Goal: Information Seeking & Learning: Learn about a topic

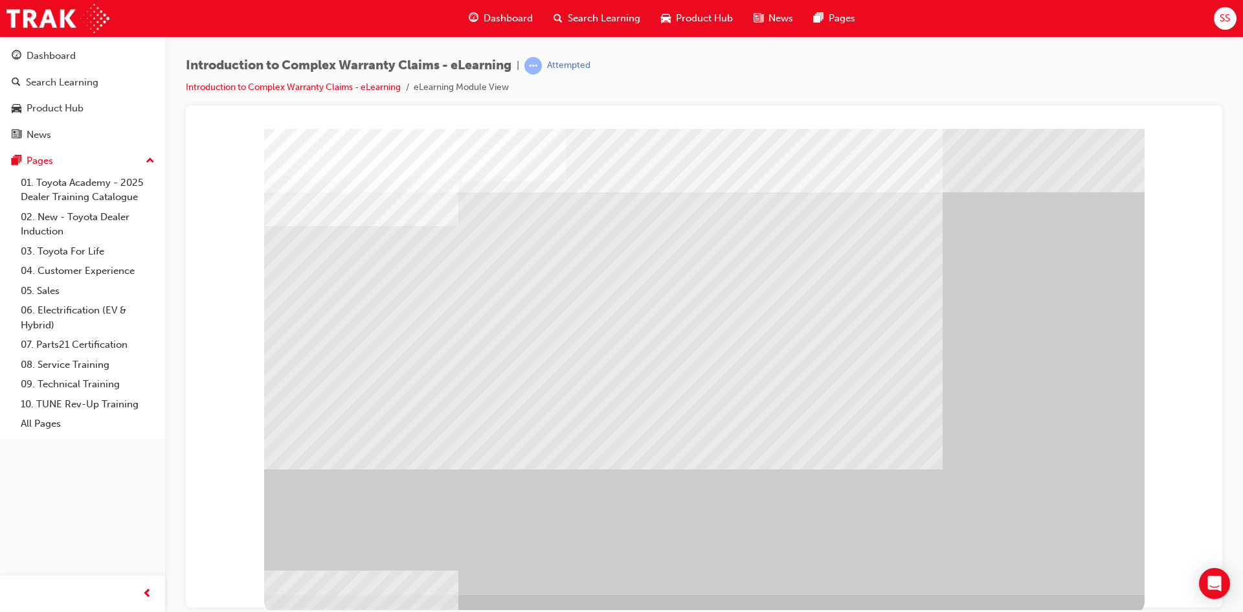
click at [1095, 486] on div "" at bounding box center [704, 361] width 880 height 466
click at [1098, 487] on div "" at bounding box center [704, 361] width 880 height 466
click at [1098, 486] on div "" at bounding box center [704, 361] width 880 height 466
click at [1098, 484] on div "" at bounding box center [704, 361] width 880 height 466
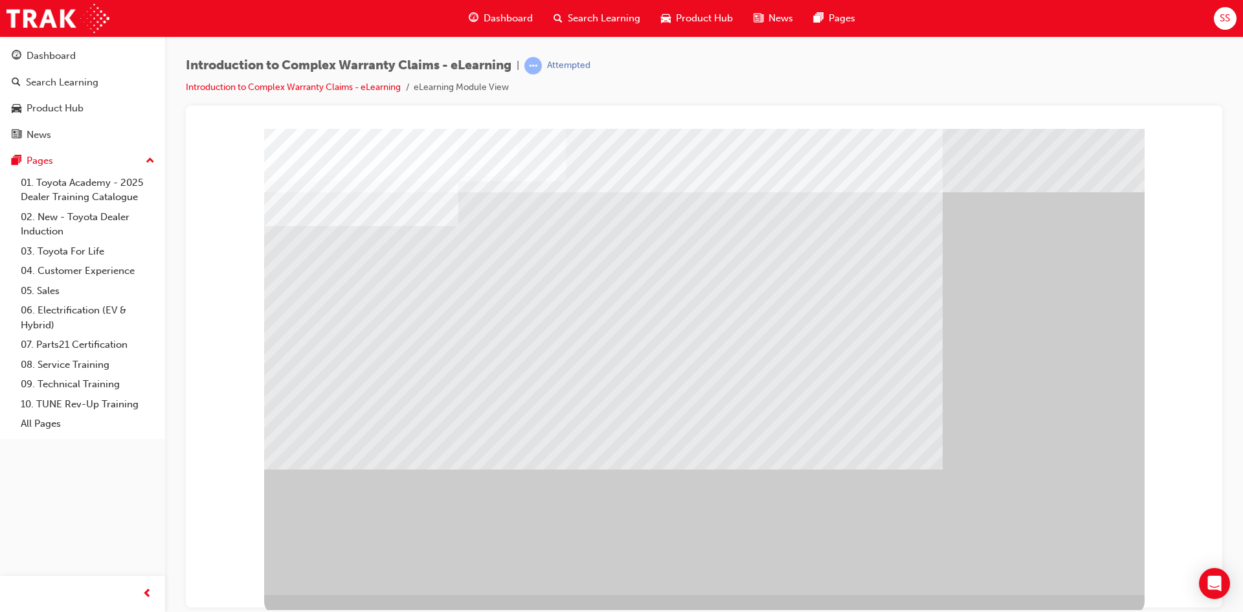
click at [1098, 483] on div "" at bounding box center [704, 361] width 880 height 466
click at [1098, 476] on div "" at bounding box center [704, 361] width 880 height 466
click at [1065, 517] on div "" at bounding box center [704, 361] width 880 height 466
click at [1073, 535] on div "" at bounding box center [704, 361] width 880 height 466
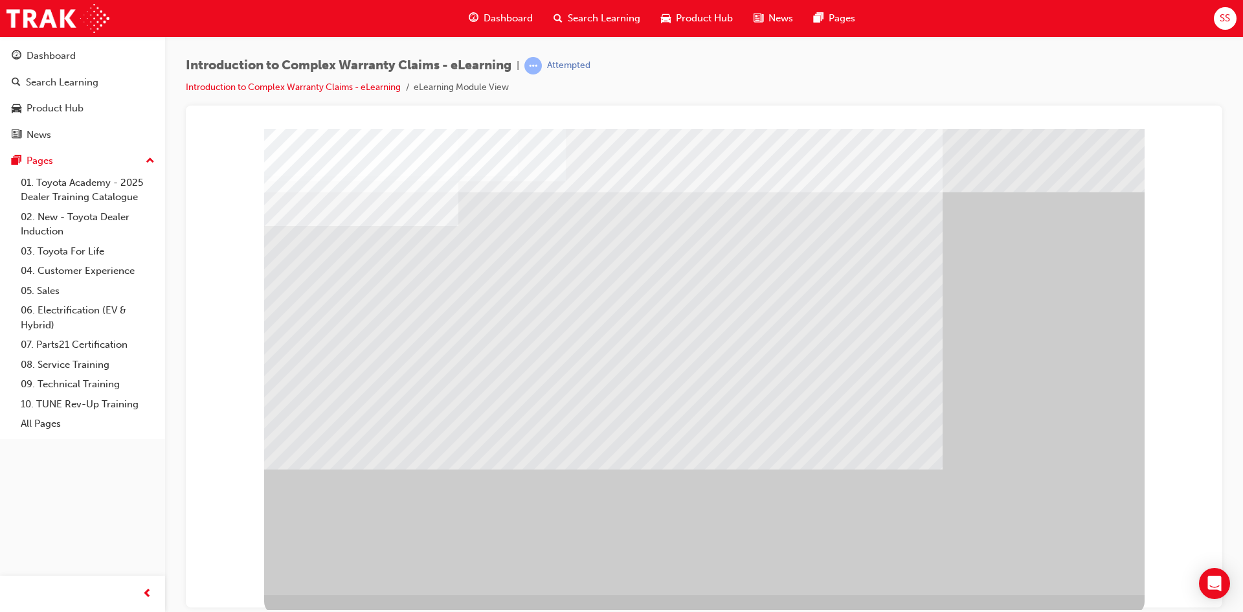
drag, startPoint x: 1073, startPoint y: 535, endPoint x: 1066, endPoint y: 553, distance: 20.1
click at [1069, 542] on div "" at bounding box center [704, 361] width 880 height 466
click at [1076, 502] on div "" at bounding box center [704, 361] width 880 height 466
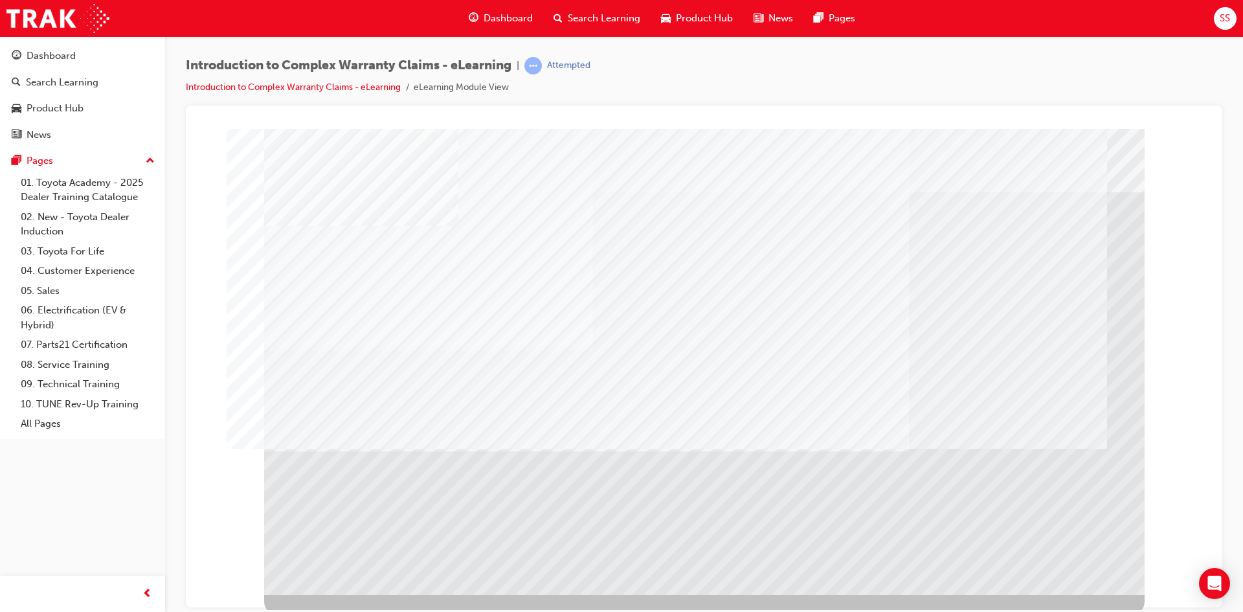
drag, startPoint x: 982, startPoint y: 262, endPoint x: 935, endPoint y: 267, distance: 47.5
drag, startPoint x: 776, startPoint y: 304, endPoint x: 779, endPoint y: 278, distance: 26.1
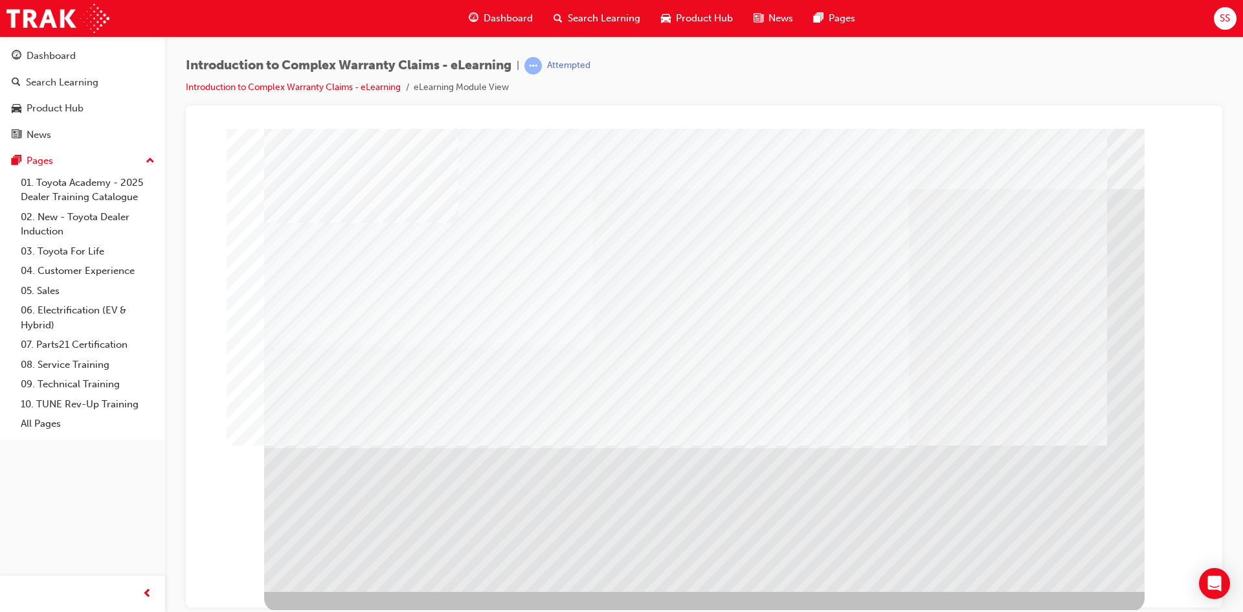
scroll to position [5, 0]
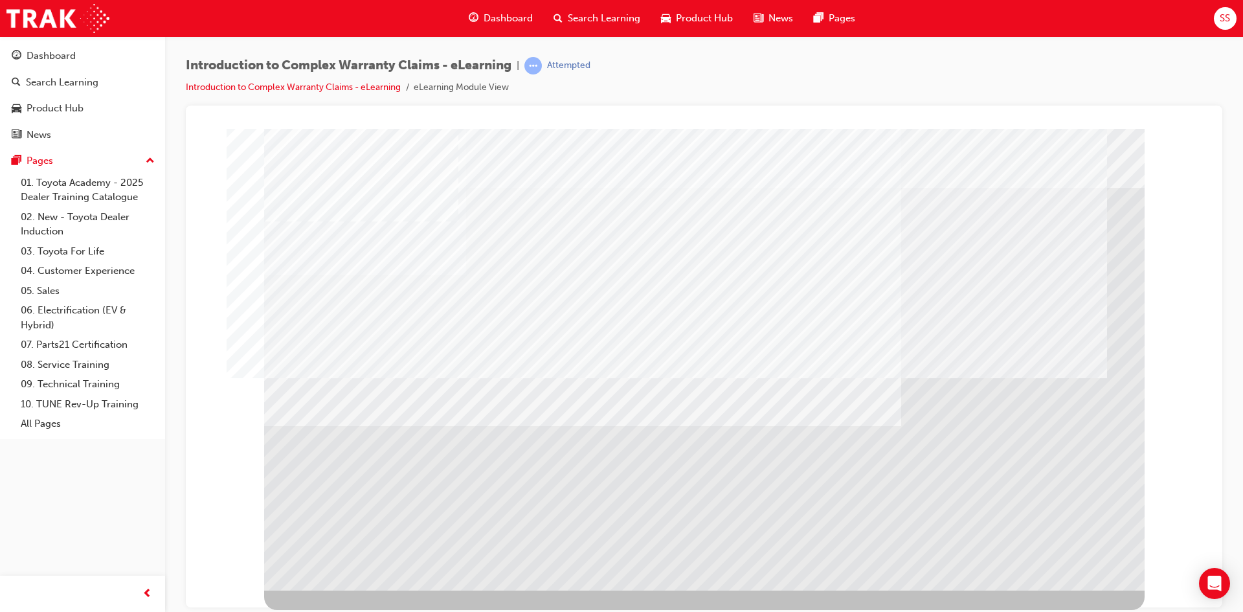
scroll to position [0, 0]
drag, startPoint x: 378, startPoint y: 557, endPoint x: 403, endPoint y: 546, distance: 26.7
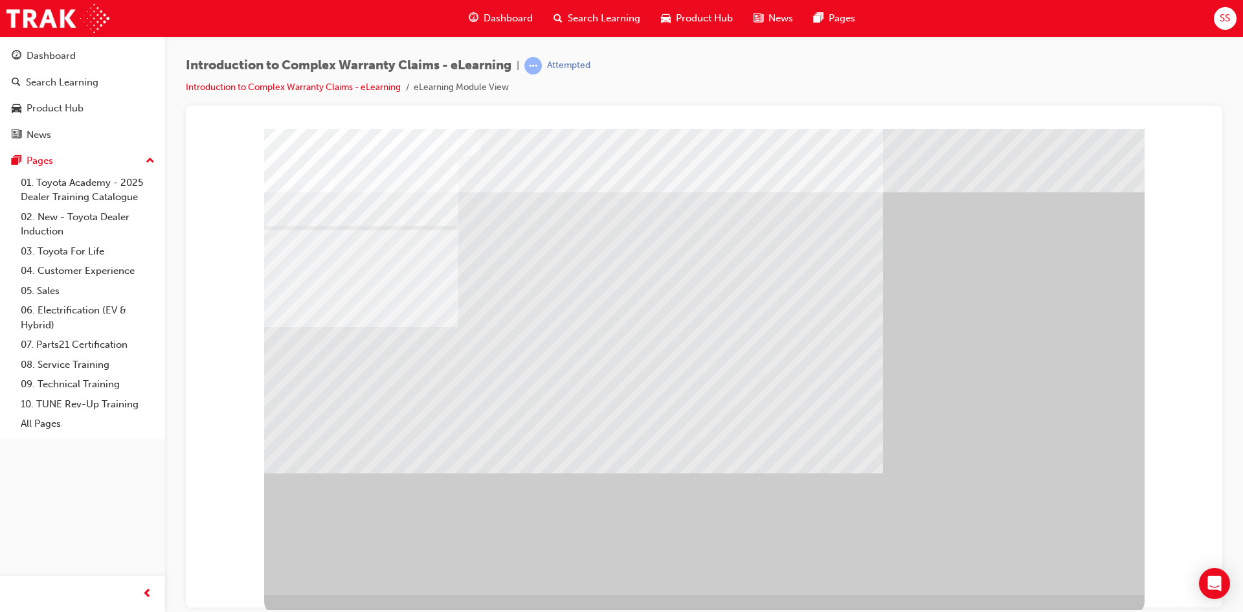
drag, startPoint x: 629, startPoint y: 374, endPoint x: 623, endPoint y: 387, distance: 14.5
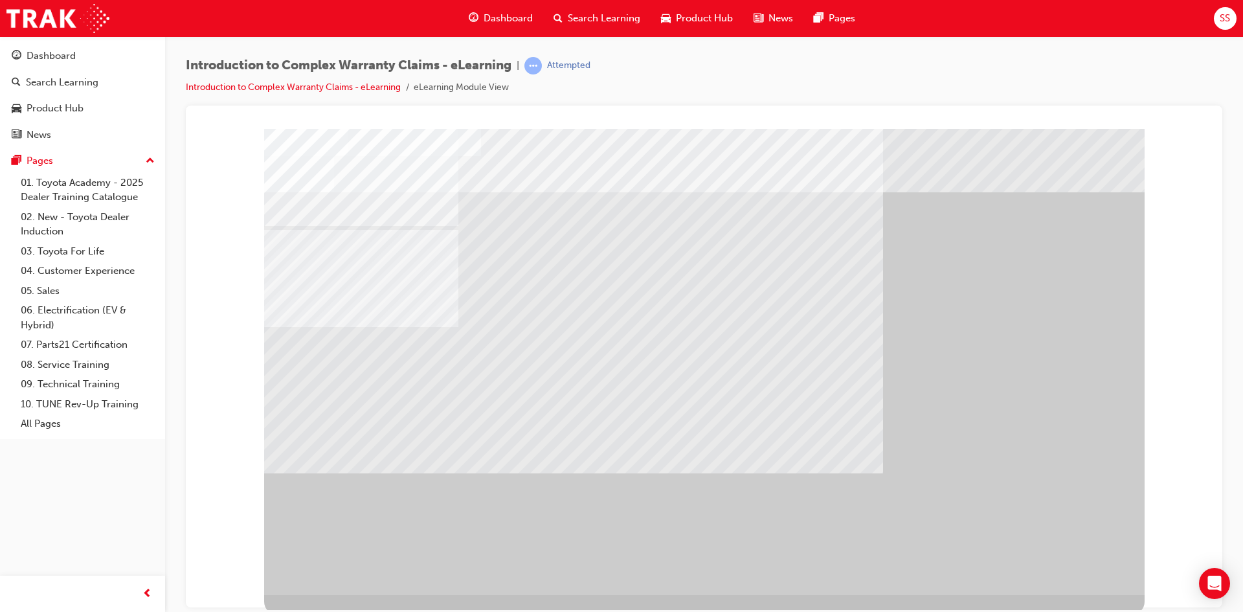
drag, startPoint x: 623, startPoint y: 387, endPoint x: 623, endPoint y: 410, distance: 23.3
click at [623, 410] on div at bounding box center [704, 361] width 880 height 466
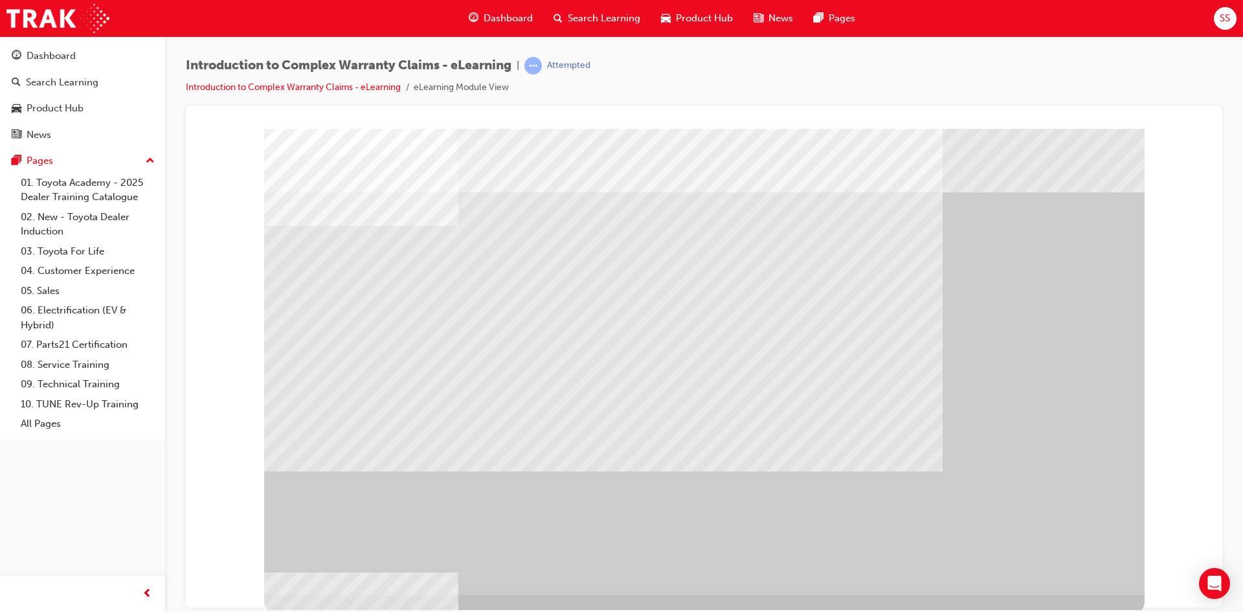
drag, startPoint x: 601, startPoint y: 316, endPoint x: 629, endPoint y: 316, distance: 28.5
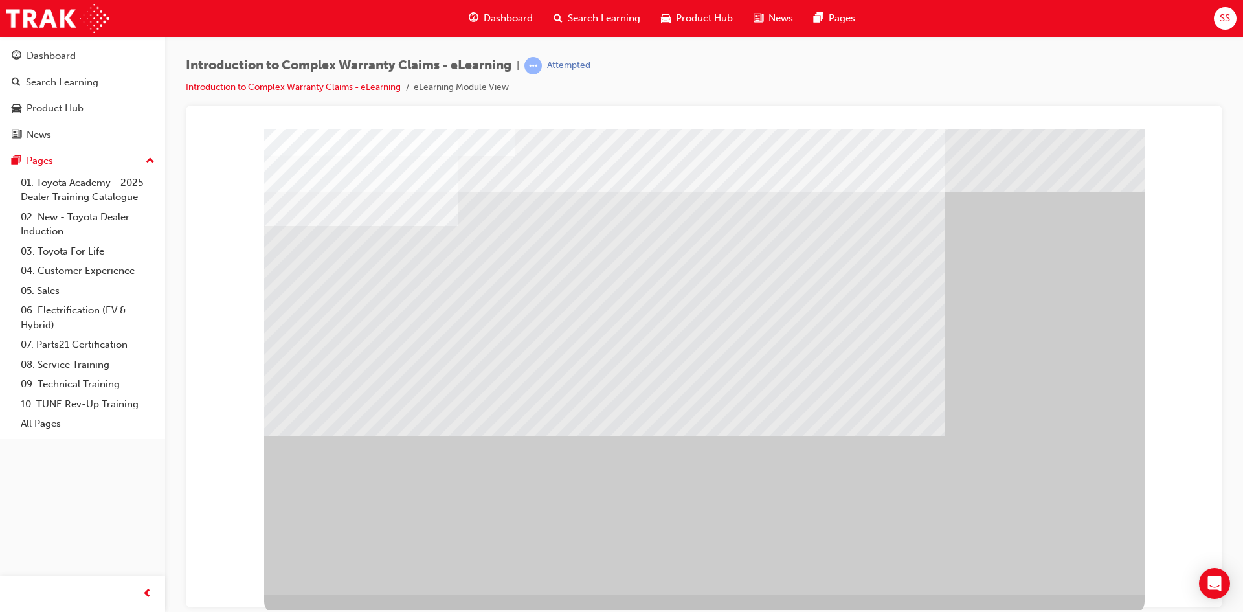
drag, startPoint x: 1067, startPoint y: 546, endPoint x: 1069, endPoint y: 559, distance: 13.2
click at [1069, 559] on div at bounding box center [704, 361] width 880 height 466
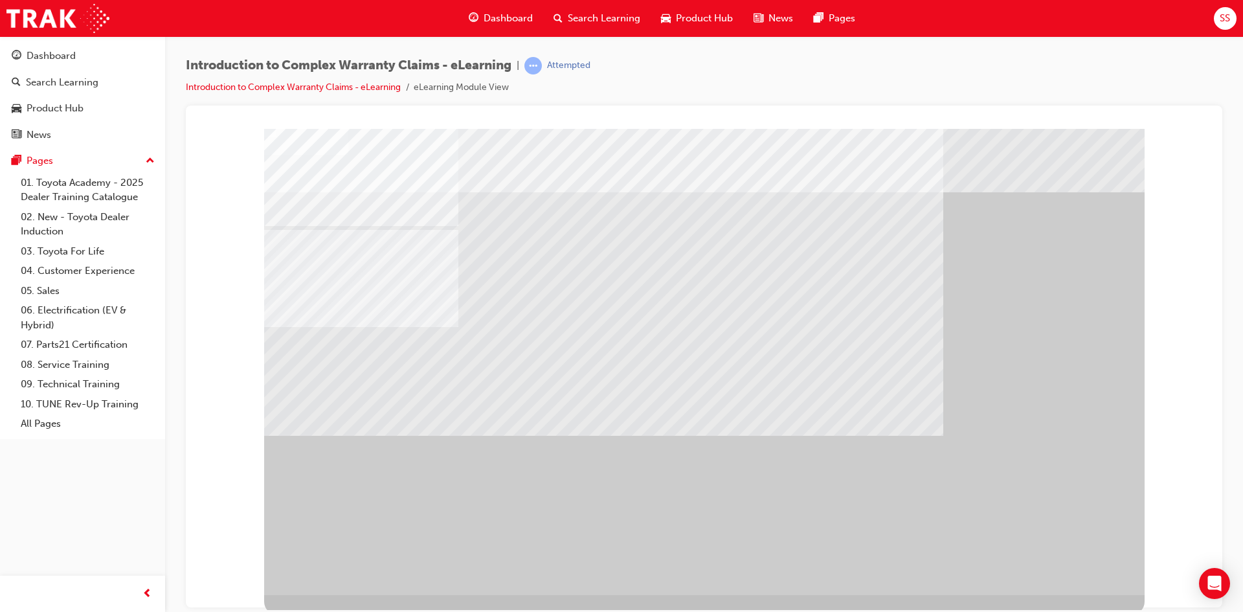
click at [1069, 559] on div "" at bounding box center [704, 361] width 880 height 466
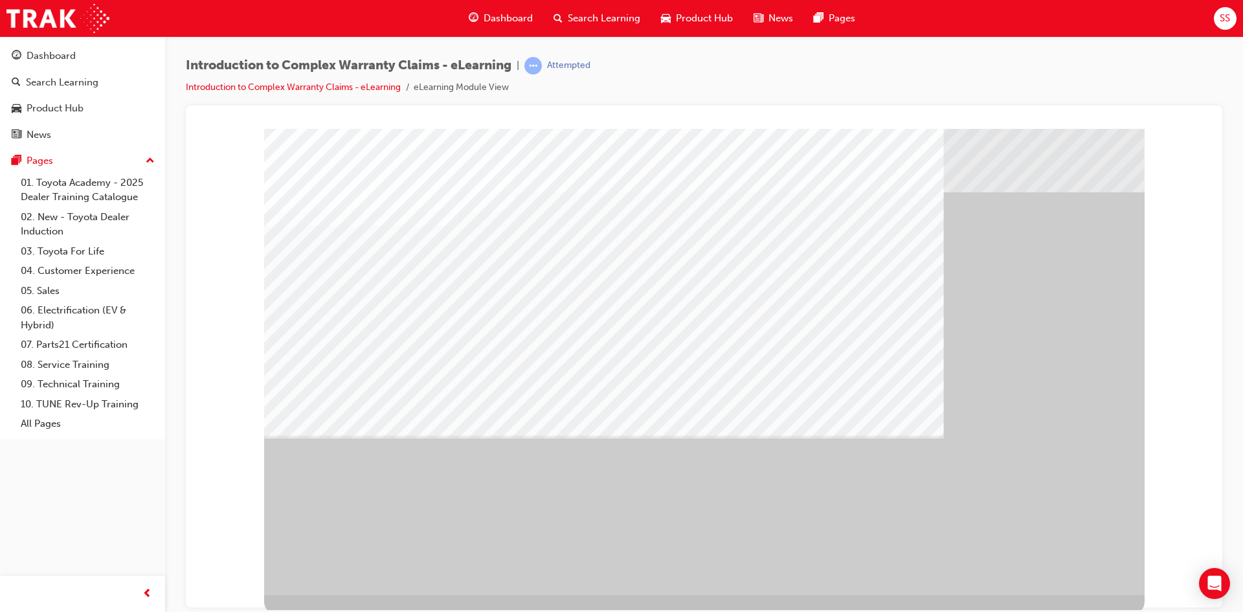
drag, startPoint x: 568, startPoint y: 497, endPoint x: 753, endPoint y: 497, distance: 184.5
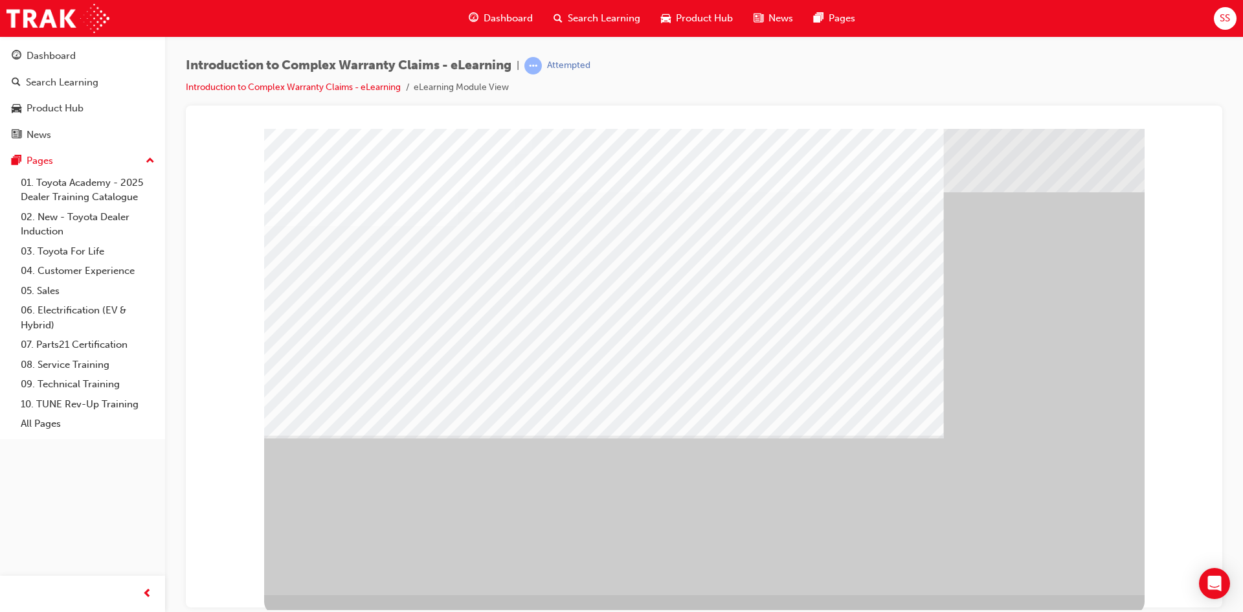
click at [605, 491] on div at bounding box center [704, 361] width 880 height 466
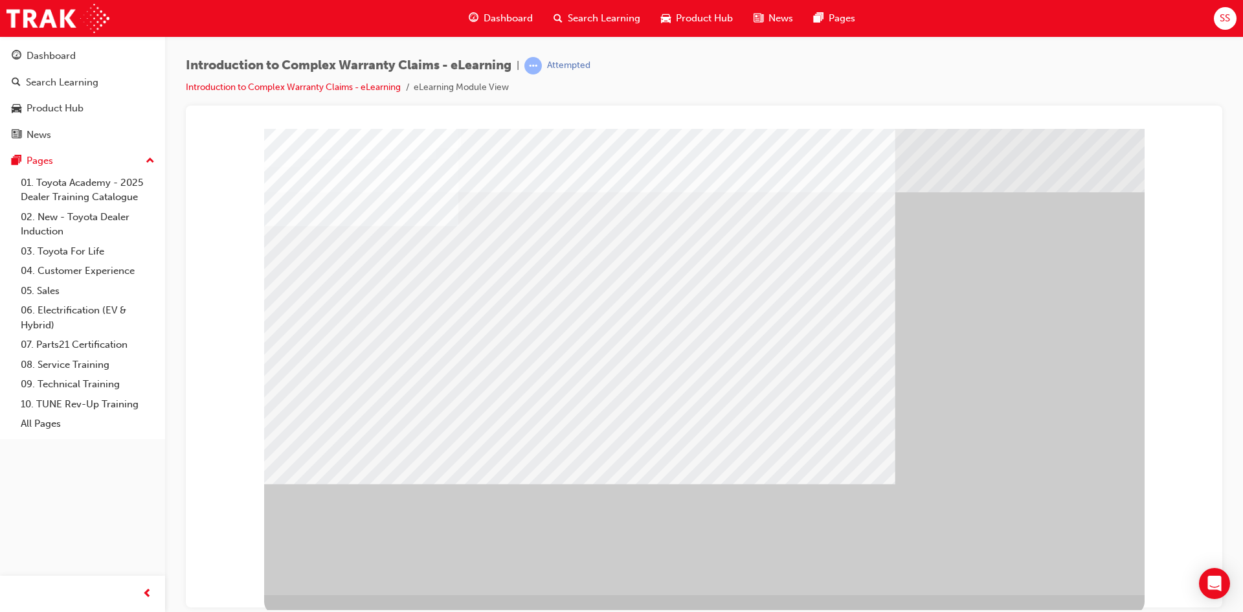
drag, startPoint x: 428, startPoint y: 333, endPoint x: 443, endPoint y: 333, distance: 14.9
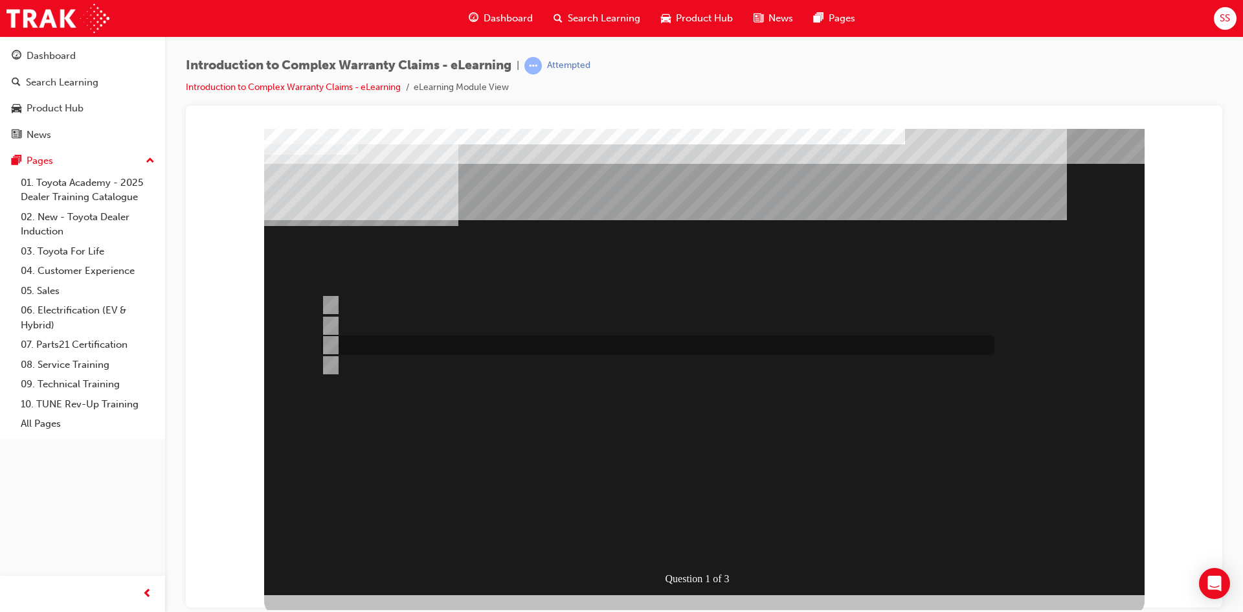
click at [361, 350] on div at bounding box center [654, 344] width 673 height 19
click at [511, 368] on div at bounding box center [654, 364] width 673 height 19
radio input "false"
radio input "true"
click at [533, 348] on div at bounding box center [654, 344] width 673 height 19
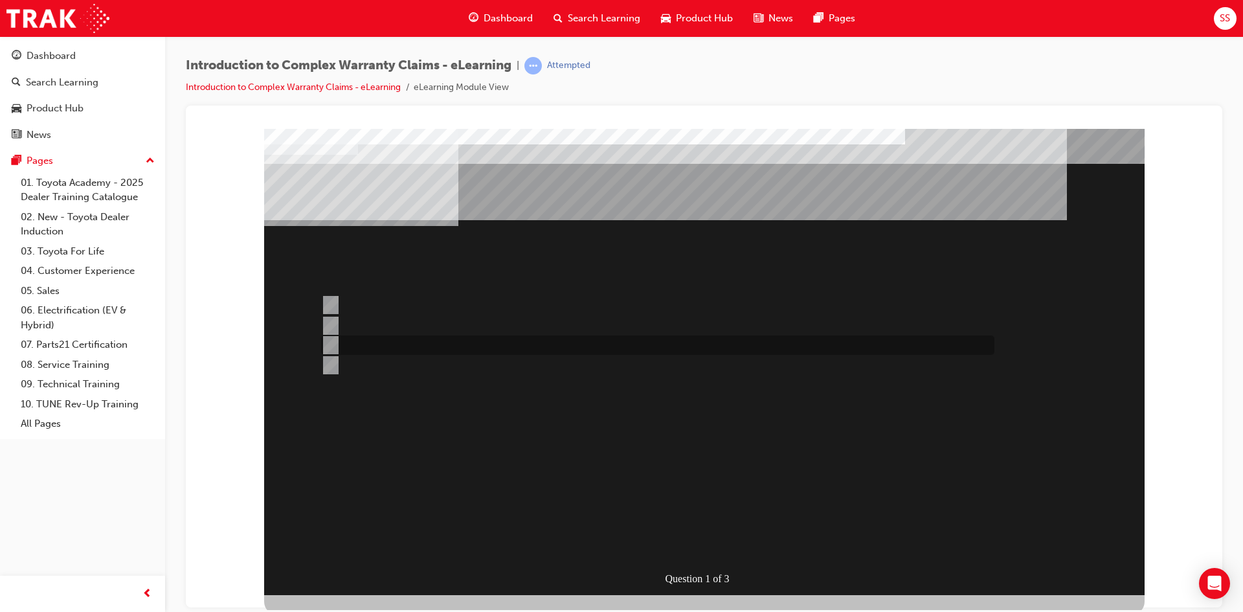
radio input "true"
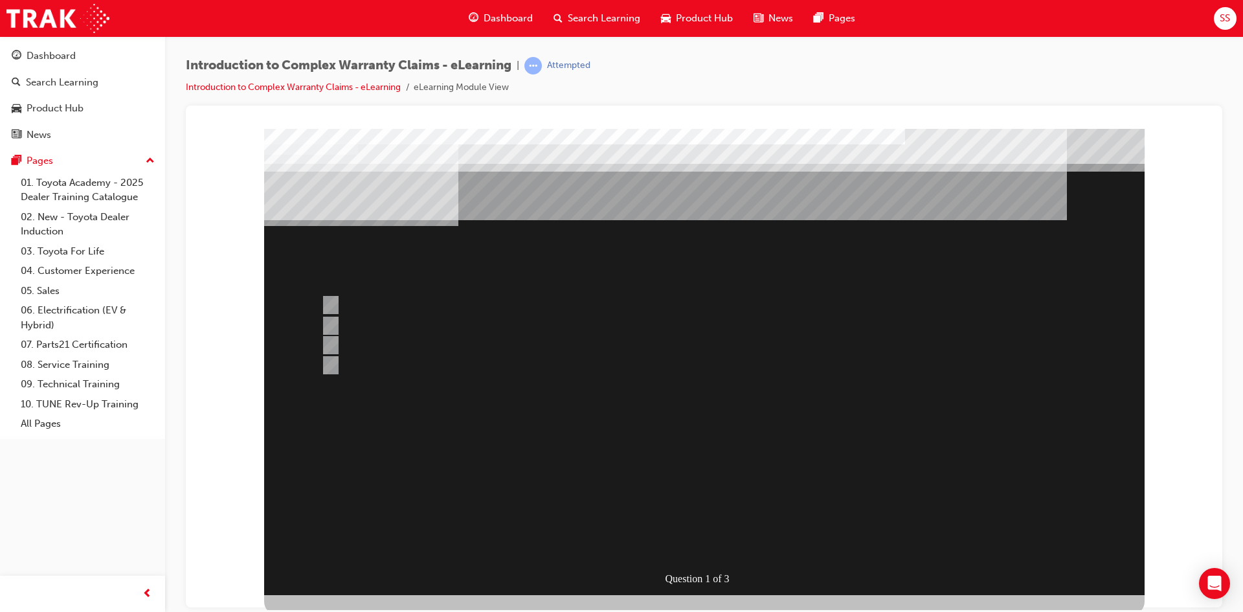
click at [473, 308] on div at bounding box center [704, 361] width 880 height 466
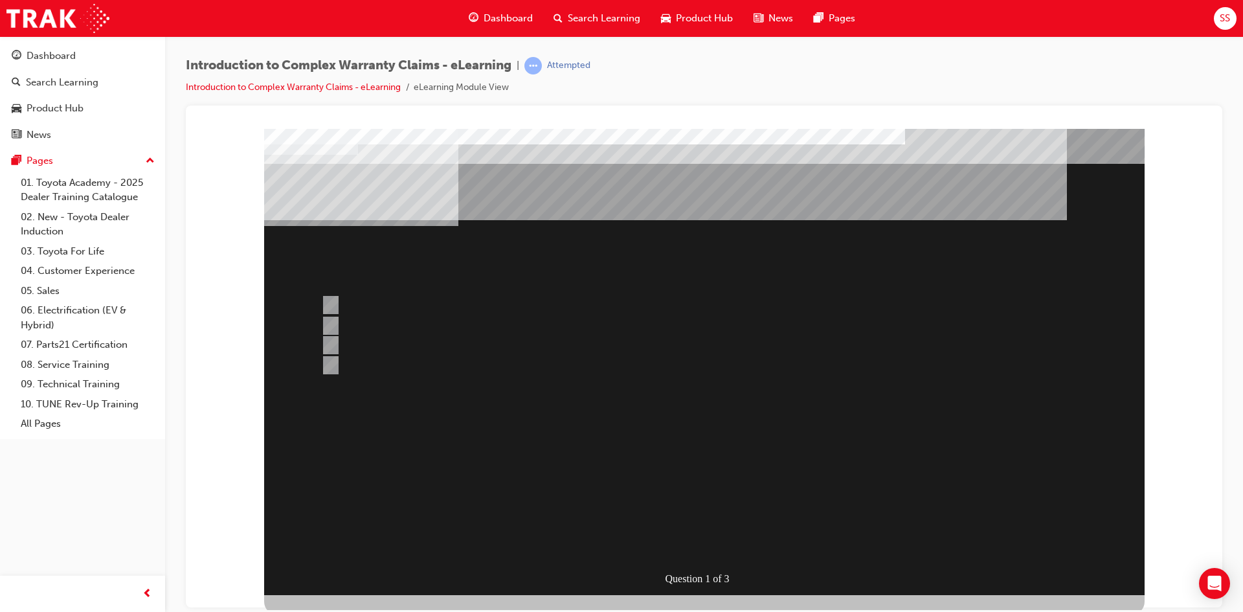
click at [326, 302] on input "All claim data input fields are sent to TMC for adjudication." at bounding box center [328, 305] width 14 height 14
radio input "true"
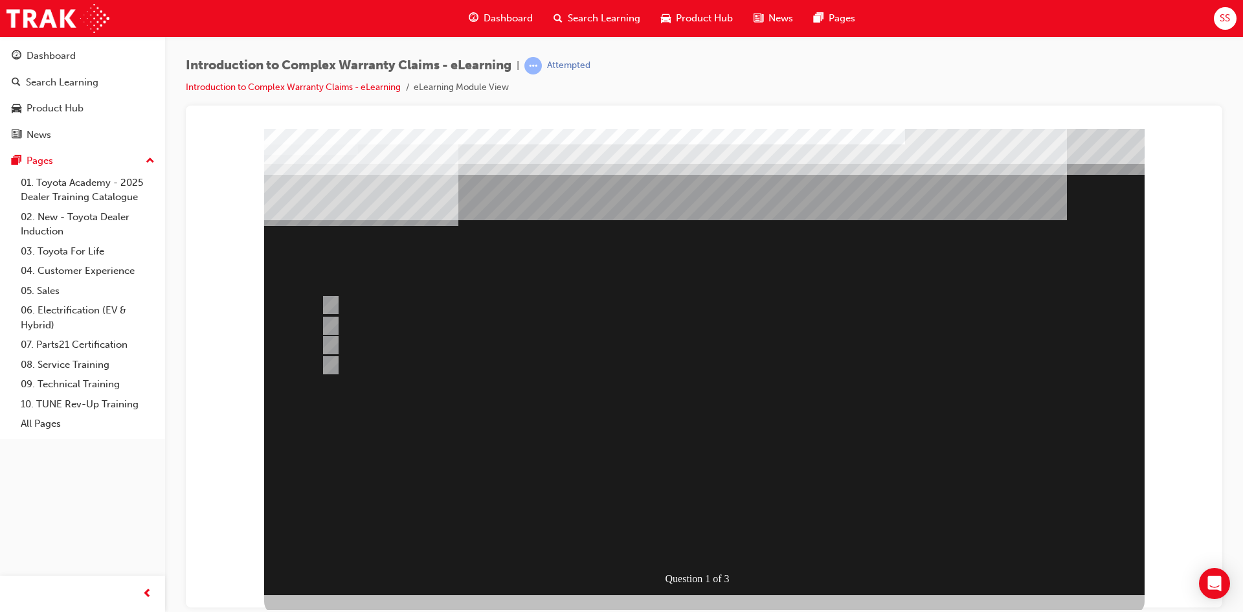
click at [884, 465] on div at bounding box center [704, 361] width 880 height 466
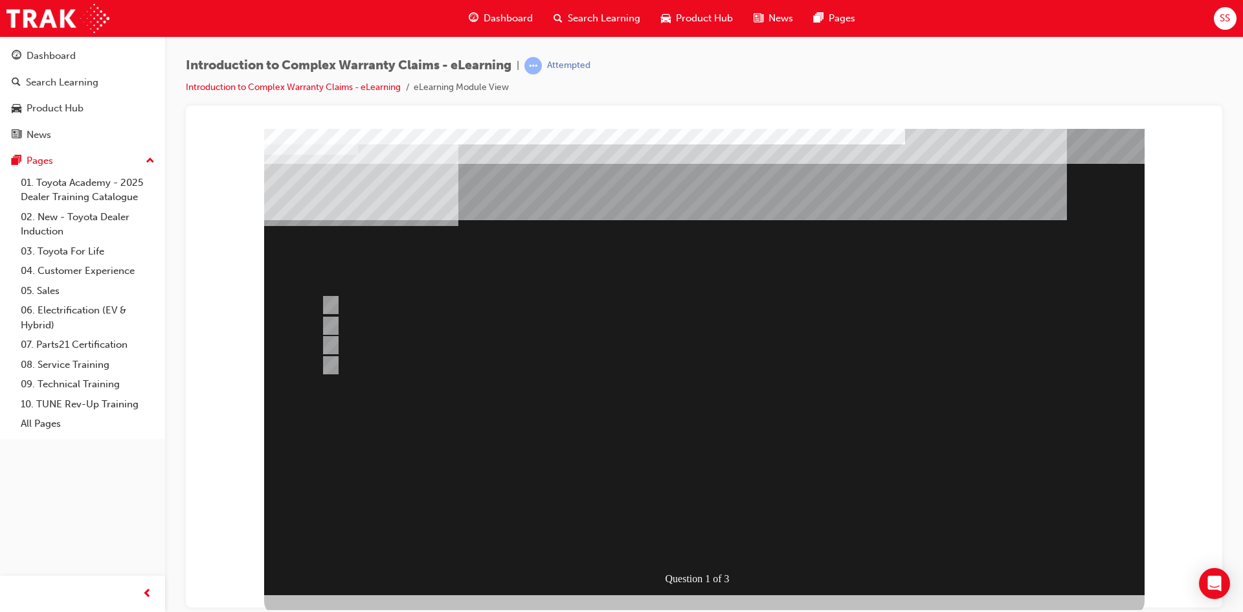
click at [615, 449] on div "Question 1 of 3" at bounding box center [704, 361] width 880 height 466
click at [495, 442] on div "Question 1 of 3" at bounding box center [704, 361] width 880 height 466
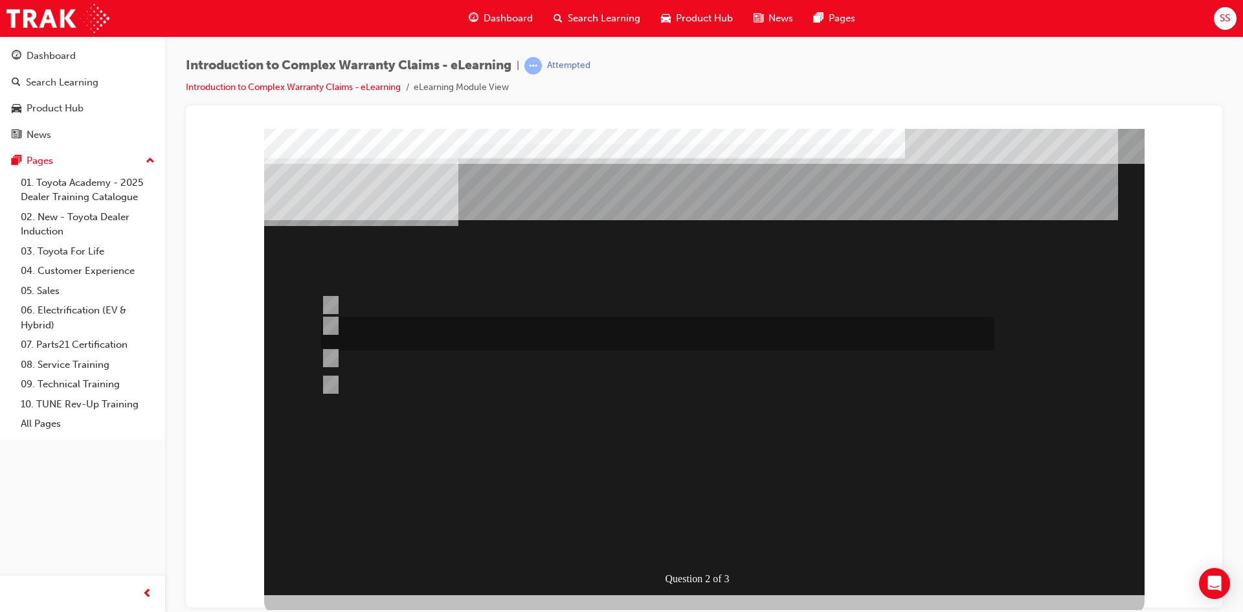
click at [518, 329] on div at bounding box center [654, 334] width 673 height 34
radio input "true"
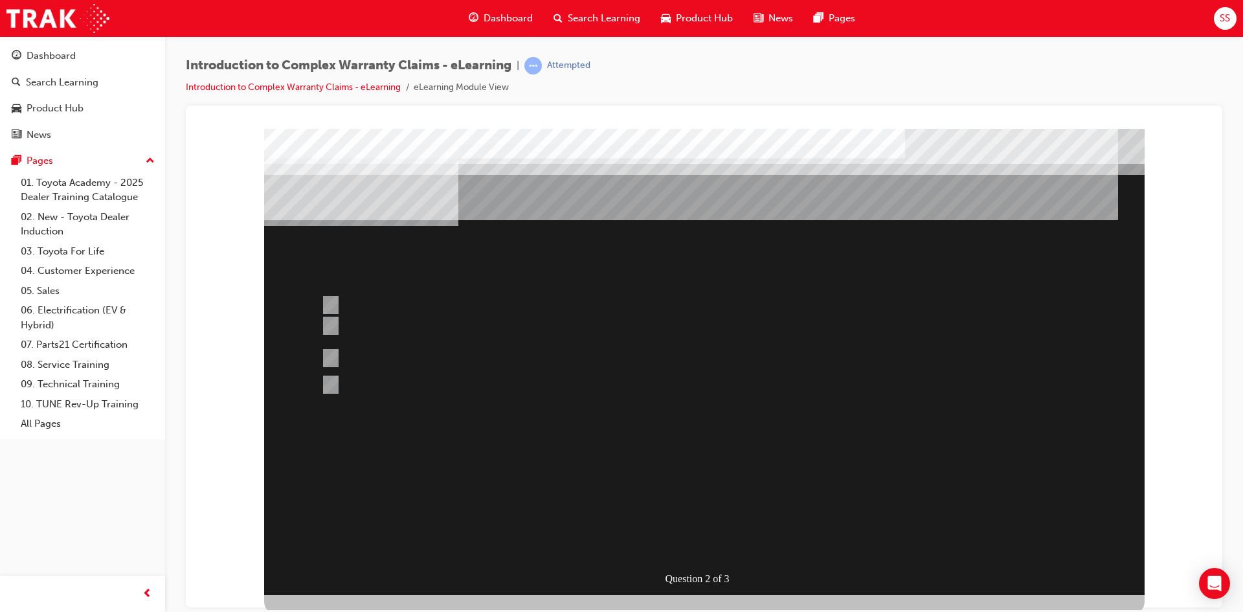
click at [788, 475] on div at bounding box center [704, 361] width 880 height 466
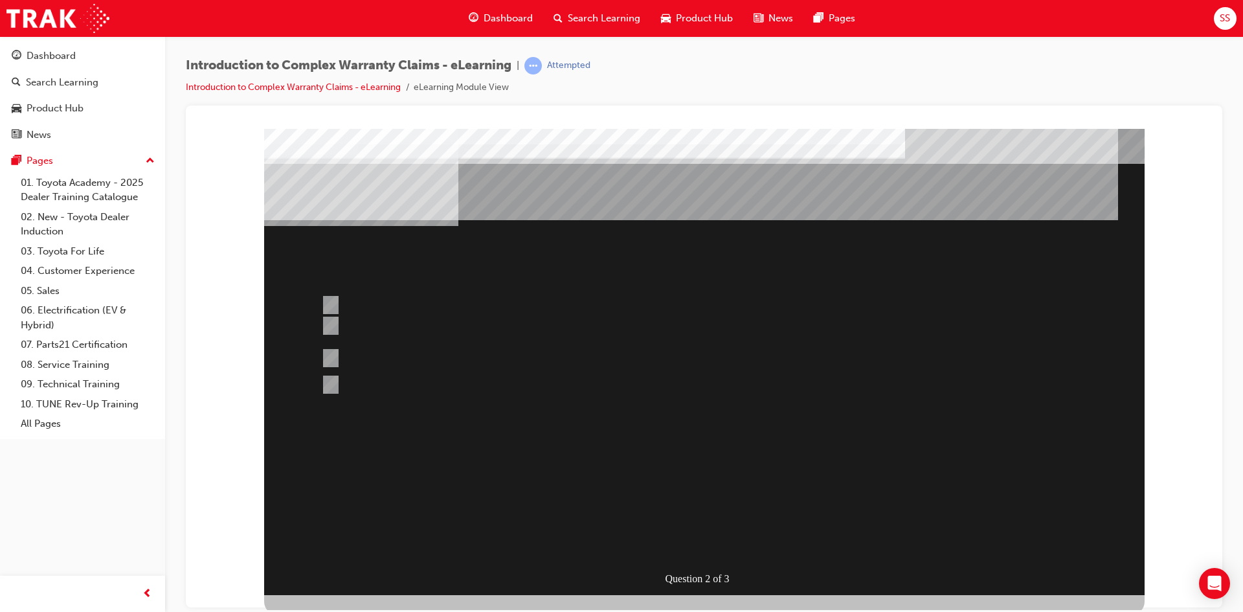
click at [677, 531] on div "" at bounding box center [704, 552] width 880 height 43
drag, startPoint x: 667, startPoint y: 488, endPoint x: 675, endPoint y: 489, distance: 7.8
click at [675, 531] on div "" at bounding box center [704, 552] width 880 height 43
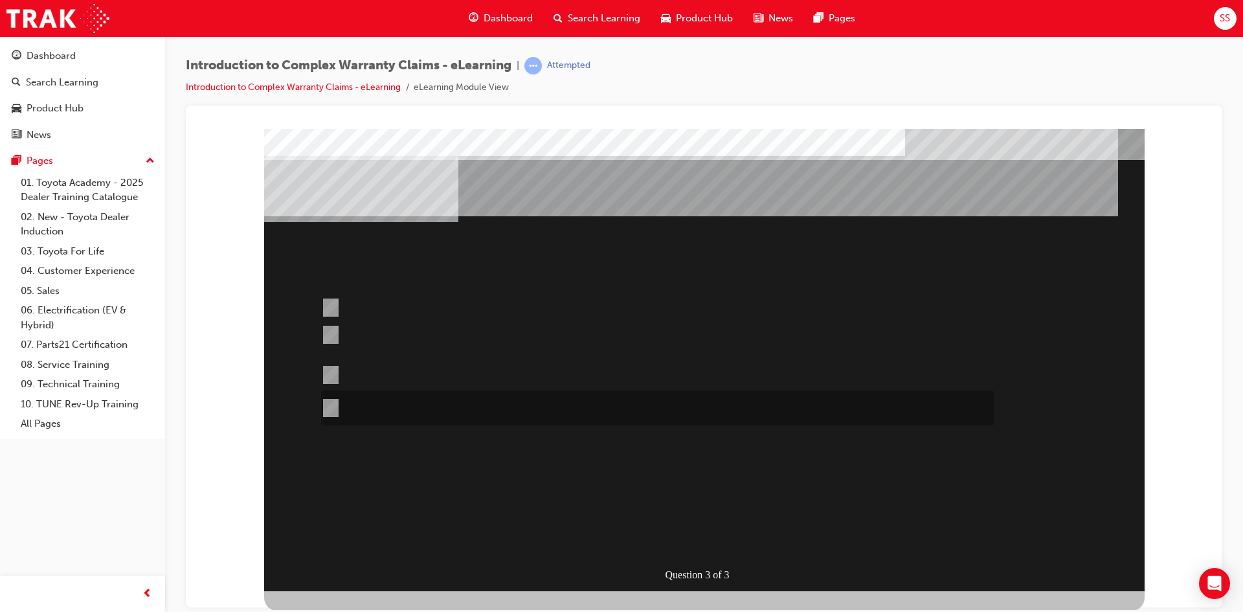
scroll to position [5, 0]
click at [541, 413] on div at bounding box center [654, 407] width 673 height 35
radio input "true"
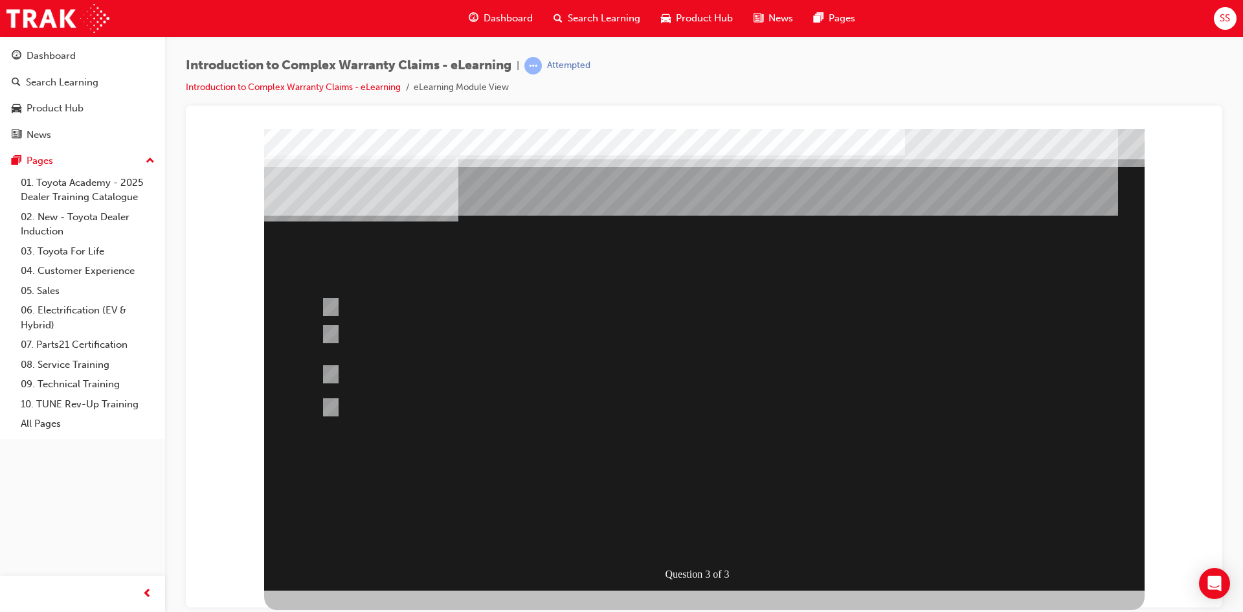
click at [454, 338] on div at bounding box center [704, 357] width 880 height 466
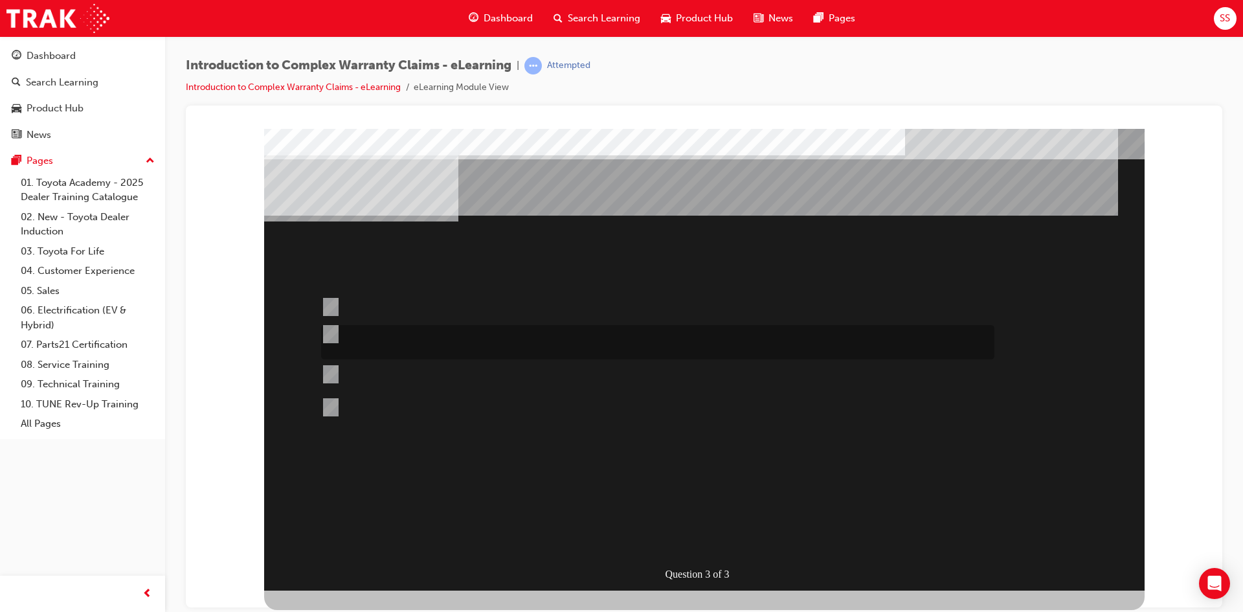
click at [534, 334] on div at bounding box center [654, 342] width 673 height 34
radio input "true"
drag, startPoint x: 699, startPoint y: 552, endPoint x: 694, endPoint y: 544, distance: 9.6
click at [699, 550] on div "Question 3 of 3" at bounding box center [704, 357] width 880 height 466
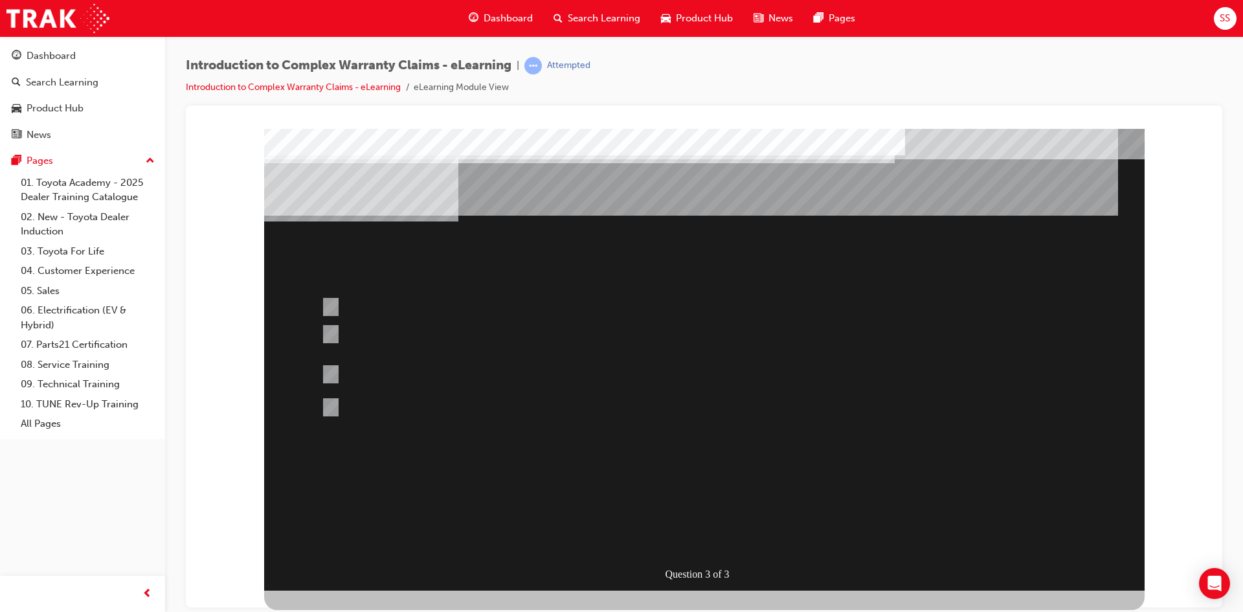
scroll to position [0, 0]
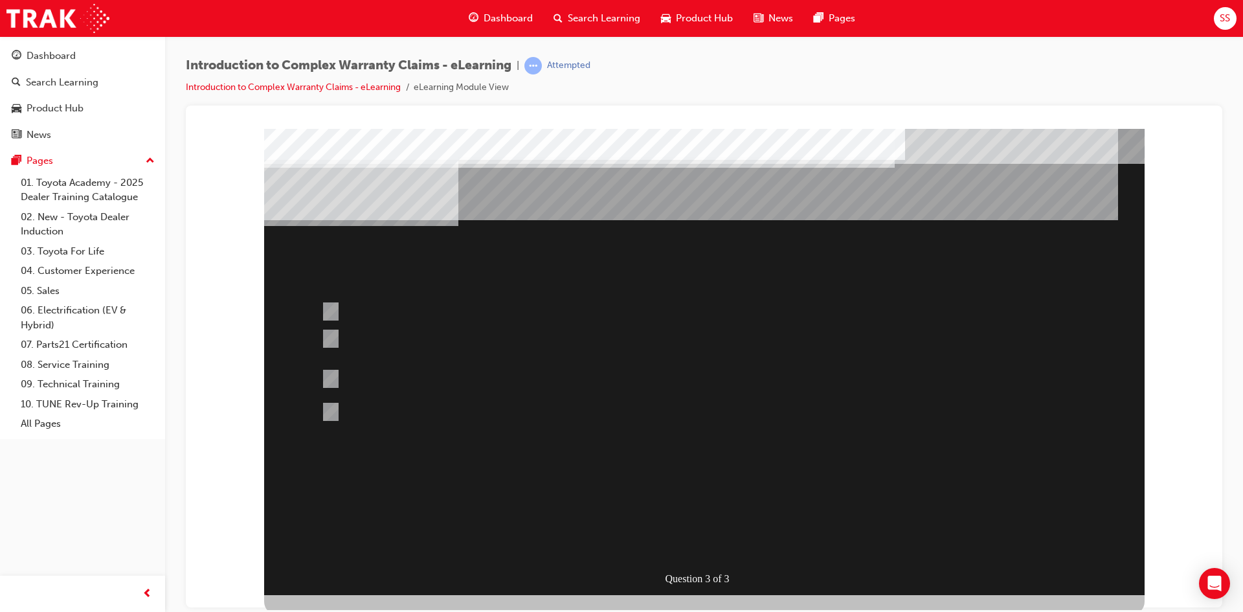
click at [604, 516] on div at bounding box center [704, 361] width 880 height 466
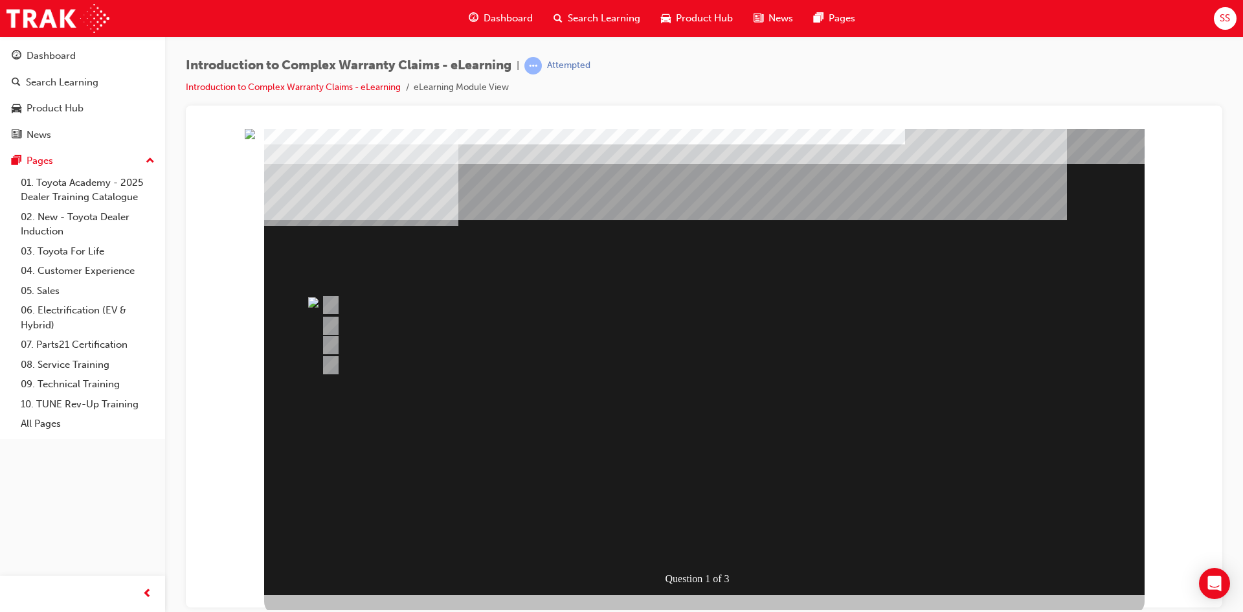
click at [743, 496] on div "" at bounding box center [704, 523] width 880 height 54
click at [680, 430] on div "Question 1 of 3" at bounding box center [704, 361] width 880 height 466
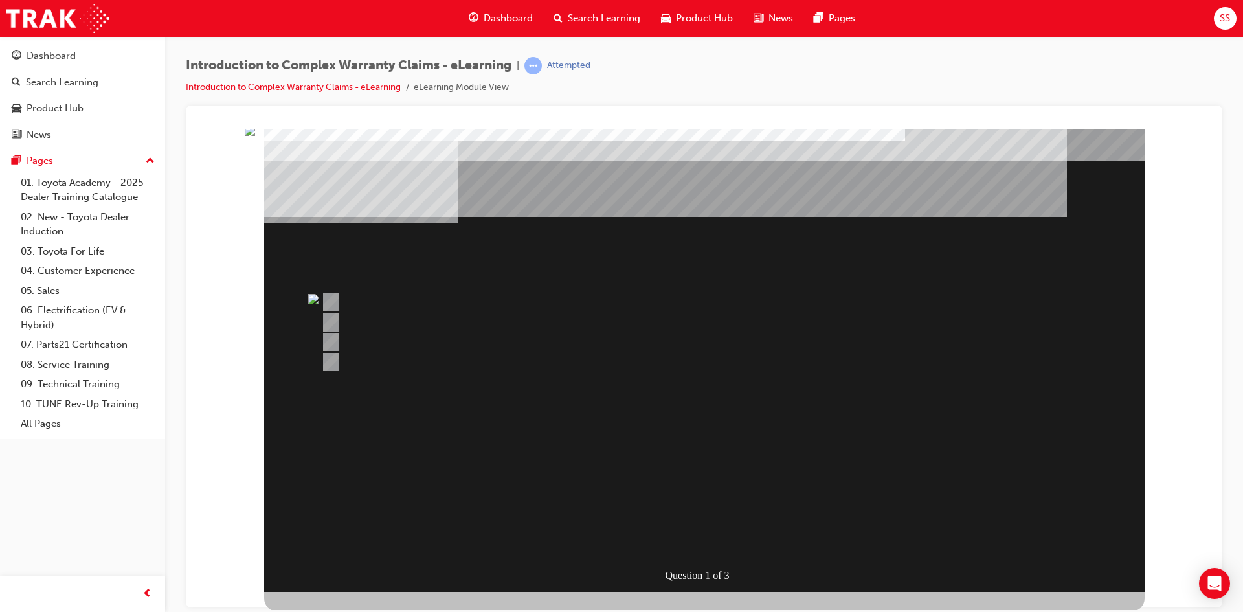
scroll to position [5, 0]
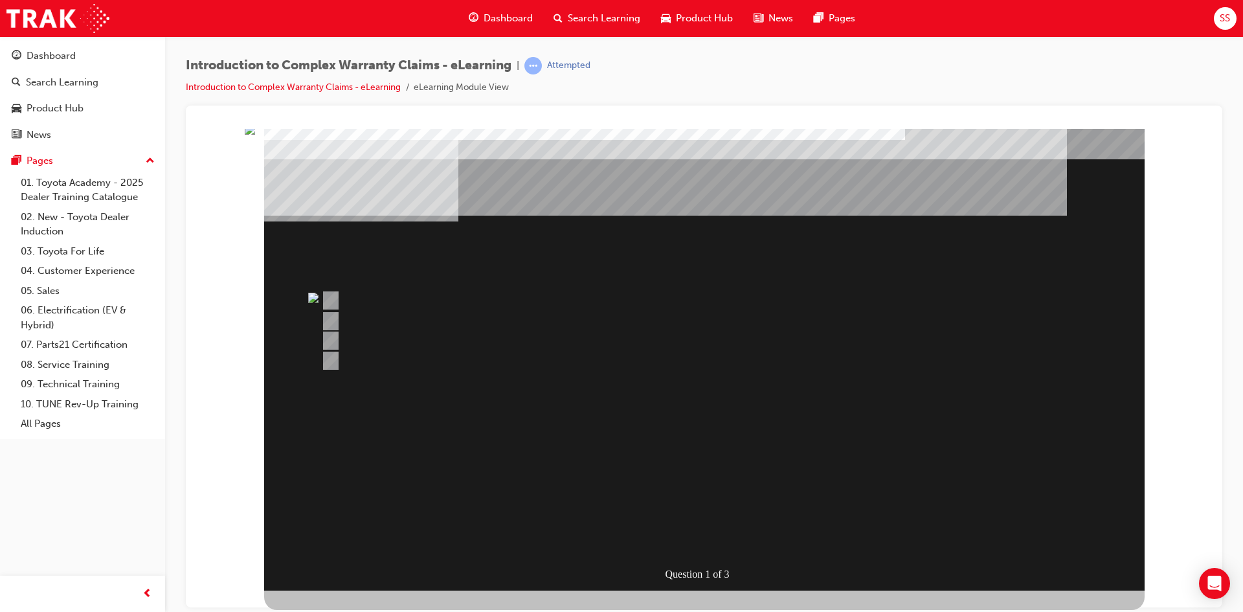
click at [801, 386] on div "Question 1 of 3" at bounding box center [704, 357] width 880 height 466
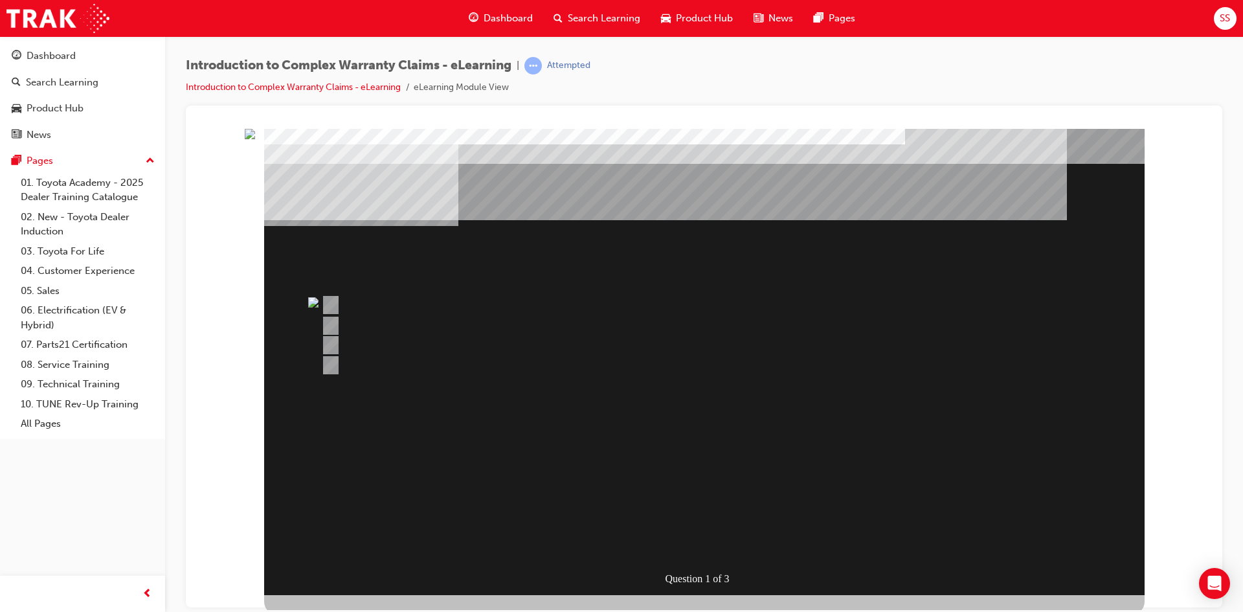
click at [1171, 133] on div "Question 1 of 3" at bounding box center [703, 133] width 1005 height 0
click at [1121, 527] on div "Question 1 of 3" at bounding box center [704, 361] width 880 height 466
click at [1121, 526] on div "Question 1 of 3" at bounding box center [704, 361] width 880 height 466
click at [629, 496] on div "" at bounding box center [704, 523] width 880 height 54
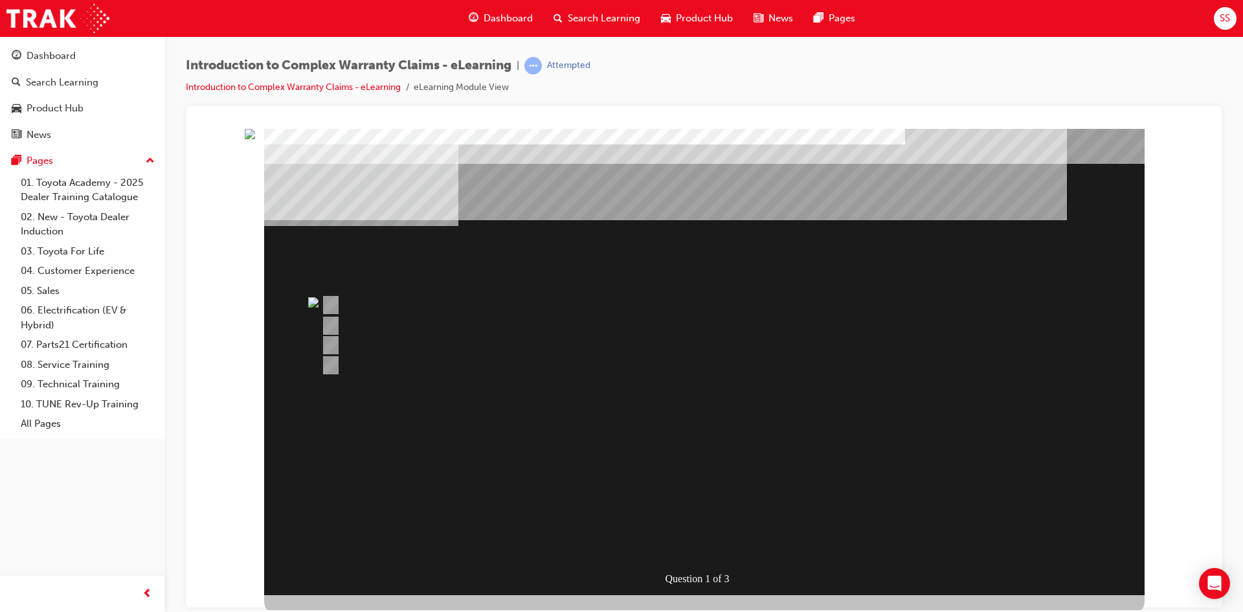
click at [629, 496] on div "" at bounding box center [704, 523] width 880 height 54
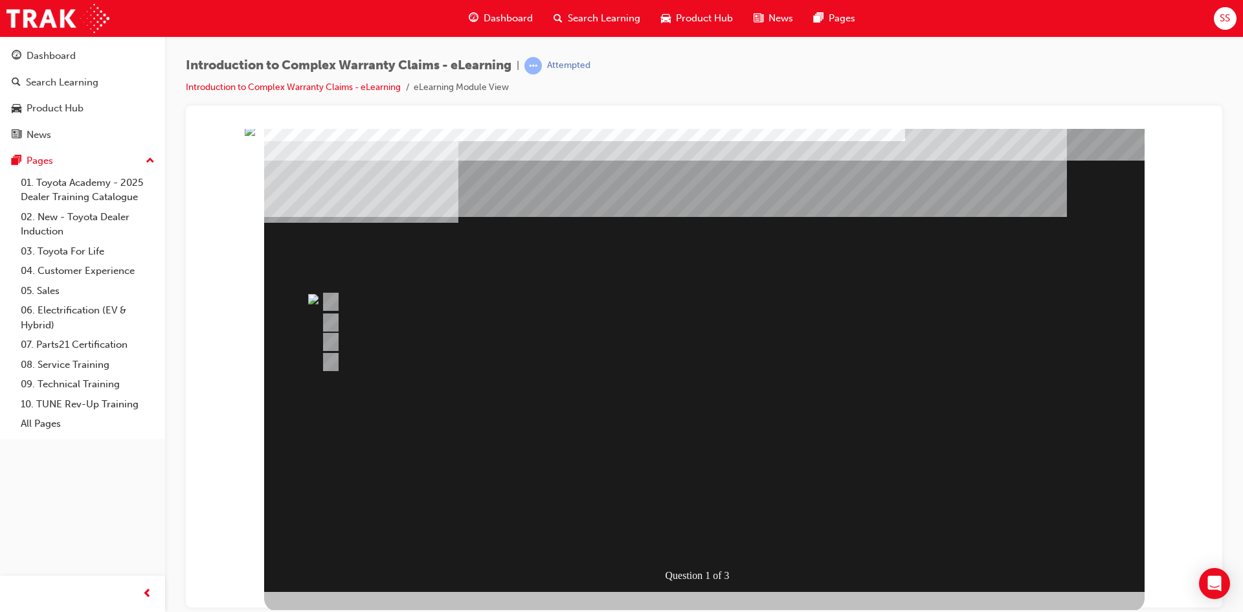
scroll to position [5, 0]
